Goal: Task Accomplishment & Management: Complete application form

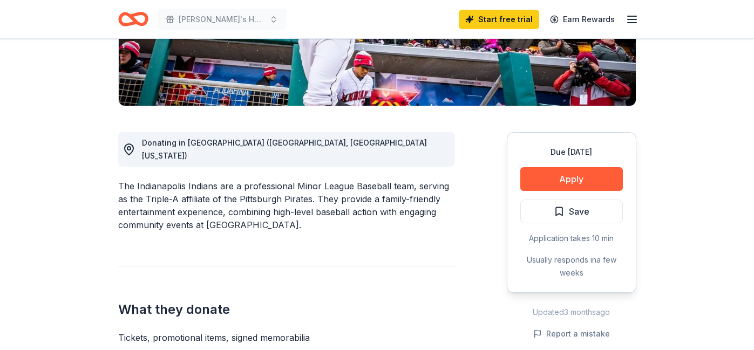
scroll to position [230, 0]
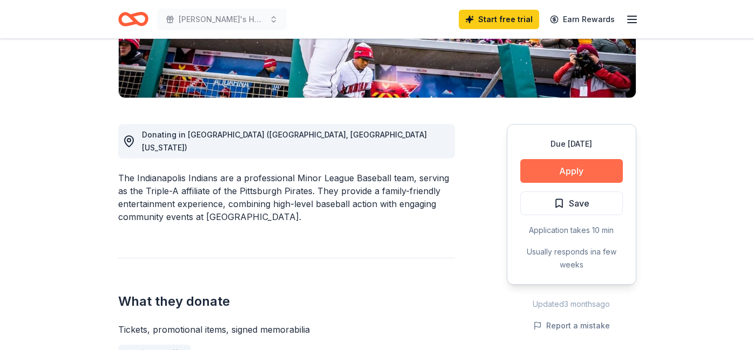
click at [547, 168] on button "Apply" at bounding box center [571, 171] width 103 height 24
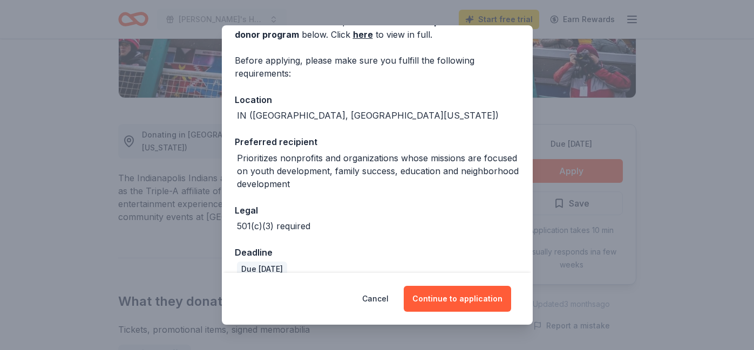
scroll to position [79, 0]
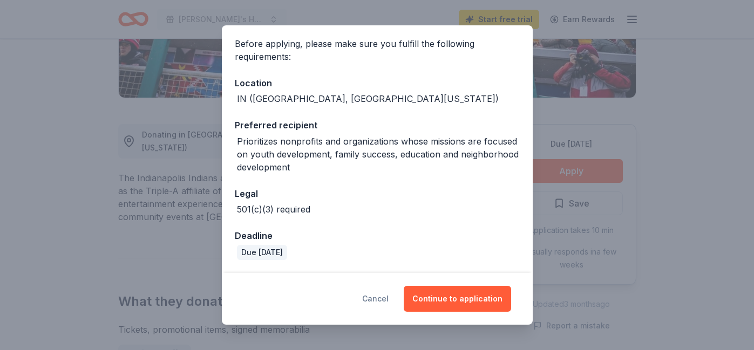
click at [384, 297] on button "Cancel" at bounding box center [375, 299] width 26 height 26
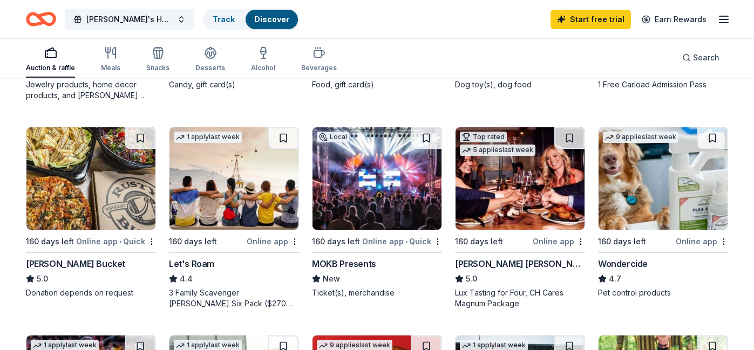
scroll to position [489, 0]
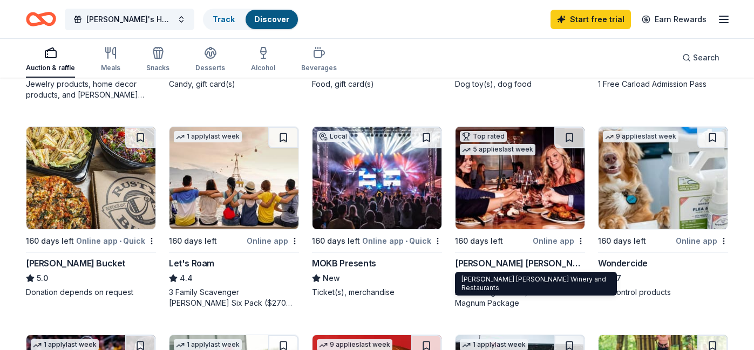
click at [512, 263] on div "[PERSON_NAME] [PERSON_NAME] Winery and Restaurants" at bounding box center [520, 263] width 130 height 13
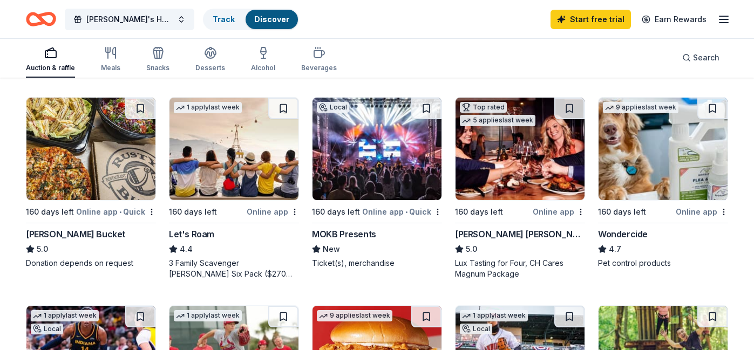
scroll to position [519, 0]
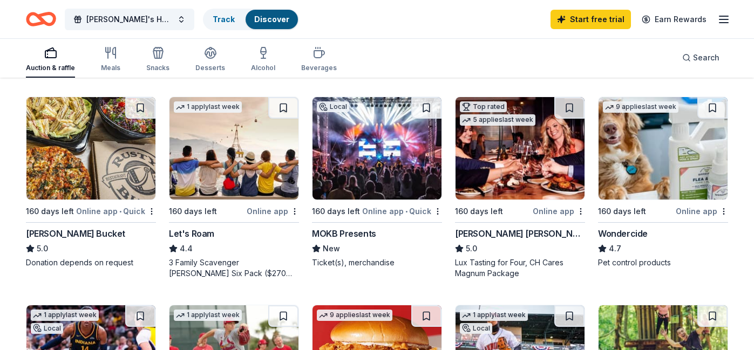
click at [222, 226] on div "1 apply last week 160 days left Online app Let's Roam 4.4 3 Family Scavenger Hu…" at bounding box center [234, 188] width 130 height 182
click at [51, 230] on div "[PERSON_NAME] Bucket" at bounding box center [75, 233] width 99 height 13
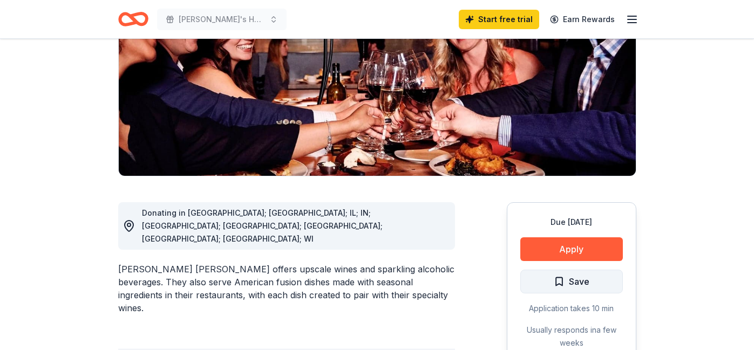
scroll to position [219, 0]
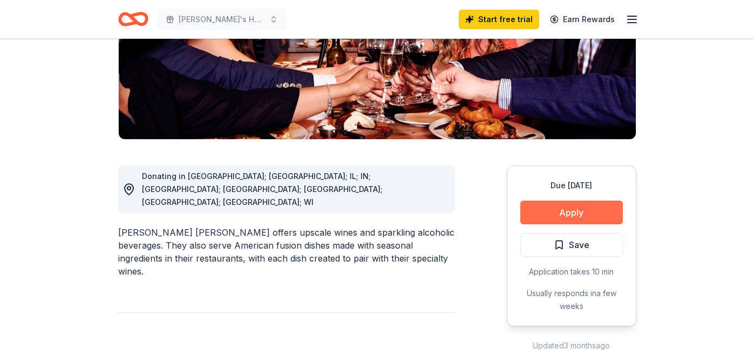
click at [575, 201] on button "Apply" at bounding box center [571, 213] width 103 height 24
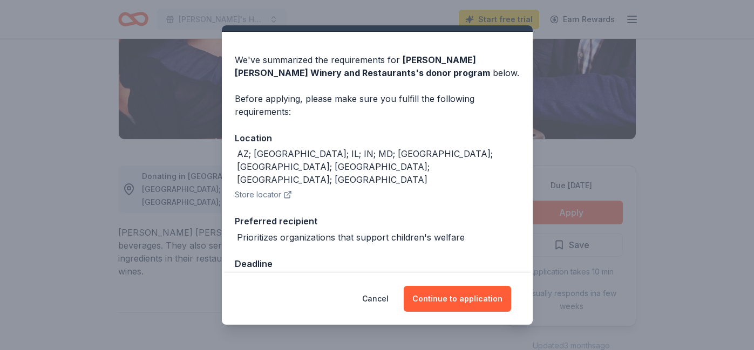
scroll to position [26, 0]
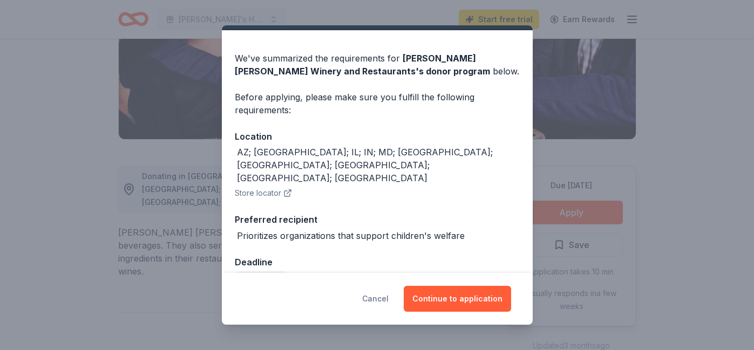
click at [378, 298] on button "Cancel" at bounding box center [375, 299] width 26 height 26
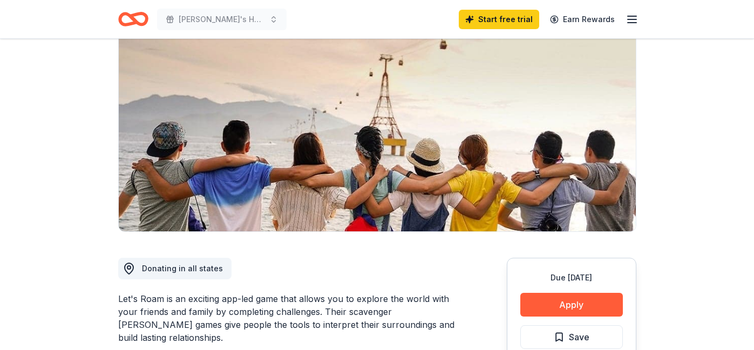
scroll to position [100, 0]
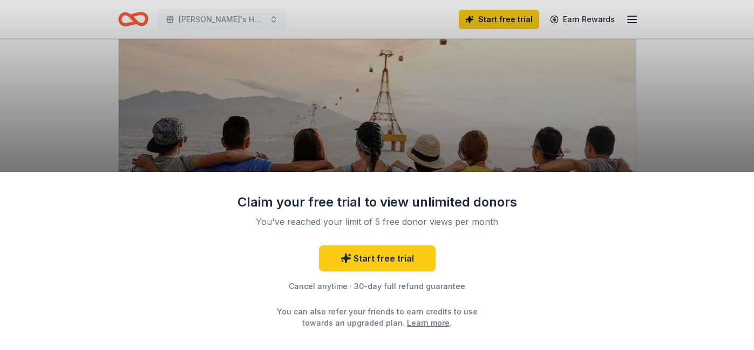
click at [686, 132] on div "Claim your free trial to view unlimited donors You've reached your limit of 5 f…" at bounding box center [377, 175] width 754 height 350
click at [724, 171] on div "Claim your free trial to view unlimited donors You've reached your limit of 5 f…" at bounding box center [377, 175] width 754 height 350
click at [583, 104] on div "Claim your free trial to view unlimited donors You've reached your limit of 5 f…" at bounding box center [377, 175] width 754 height 350
click at [226, 144] on div "Claim your free trial to view unlimited donors You've reached your limit of 5 f…" at bounding box center [377, 175] width 754 height 350
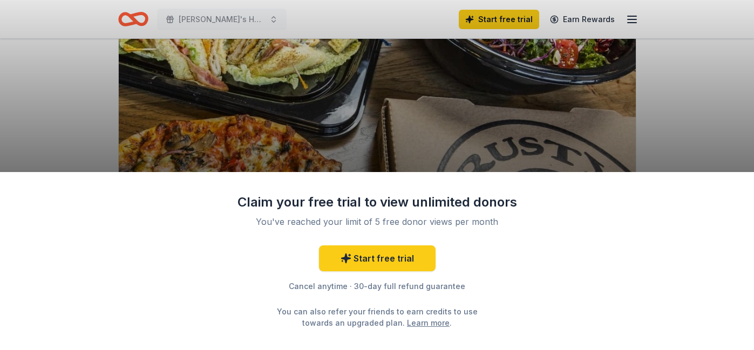
scroll to position [110, 0]
